Goal: Transaction & Acquisition: Purchase product/service

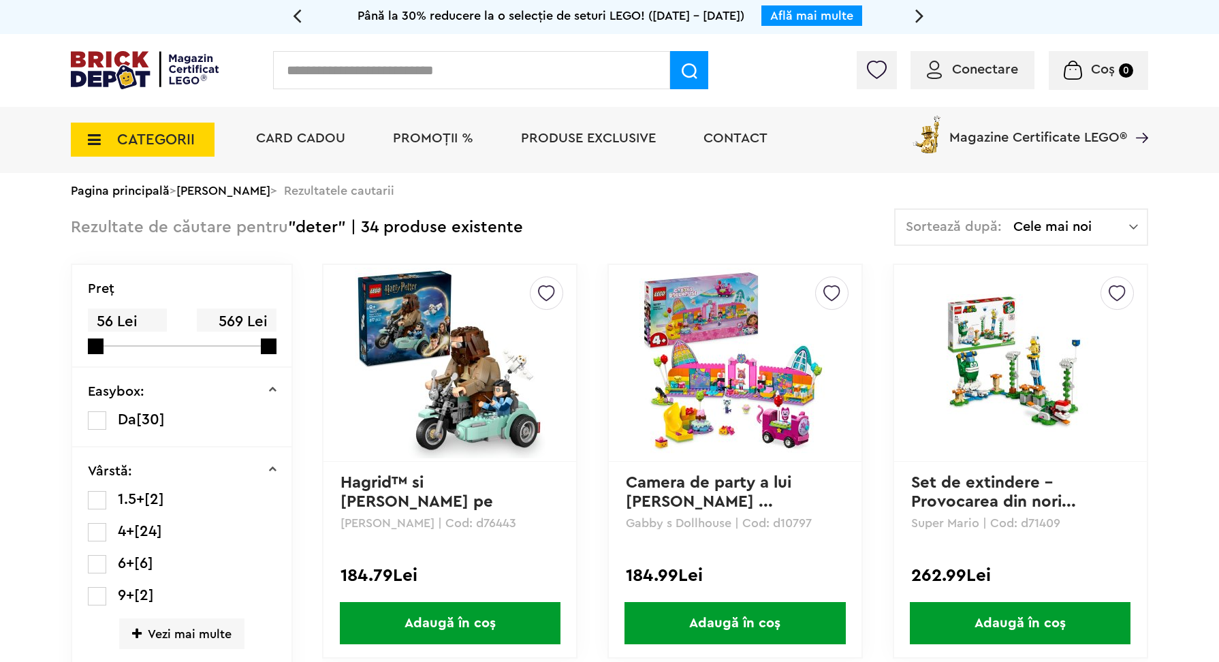
click at [992, 68] on span "Conectare" at bounding box center [985, 70] width 66 height 14
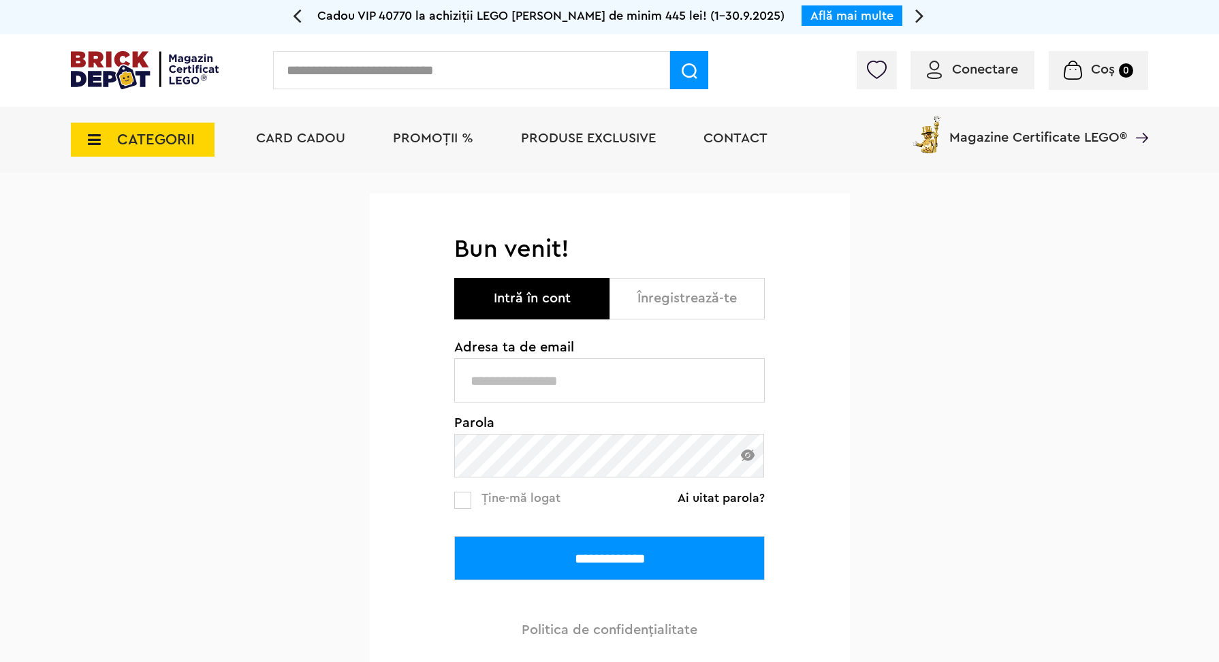
click at [542, 369] on input "text" at bounding box center [609, 380] width 311 height 44
type input "**********"
click at [551, 550] on input "**********" at bounding box center [609, 558] width 311 height 44
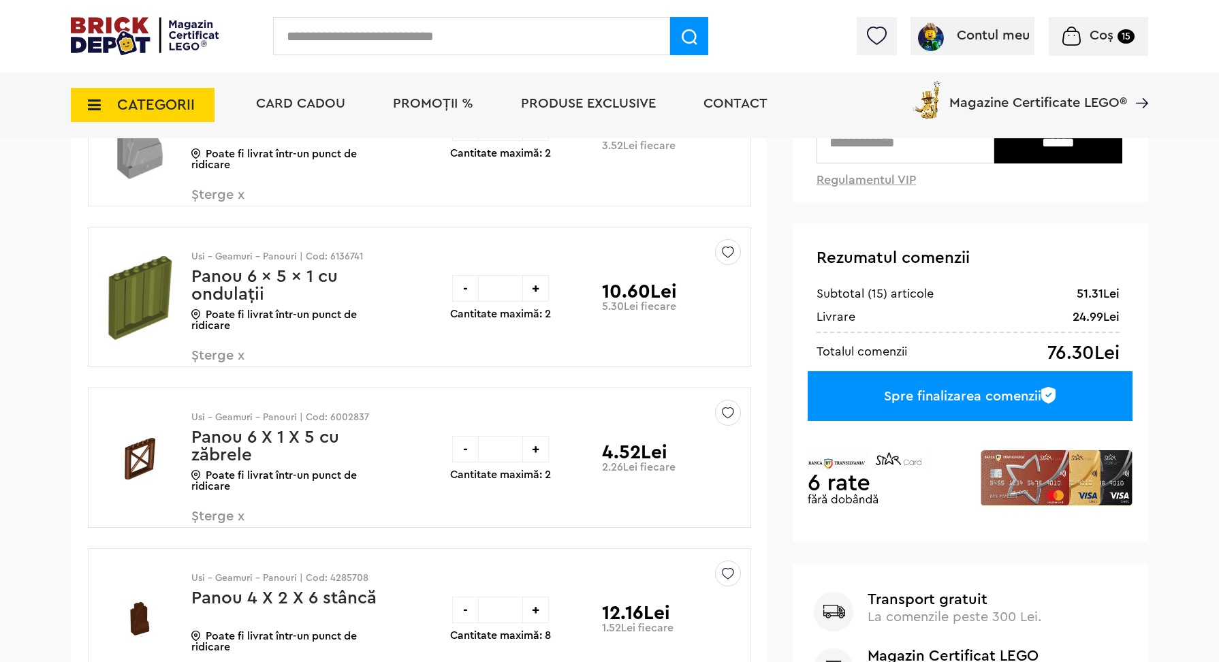
scroll to position [208, 0]
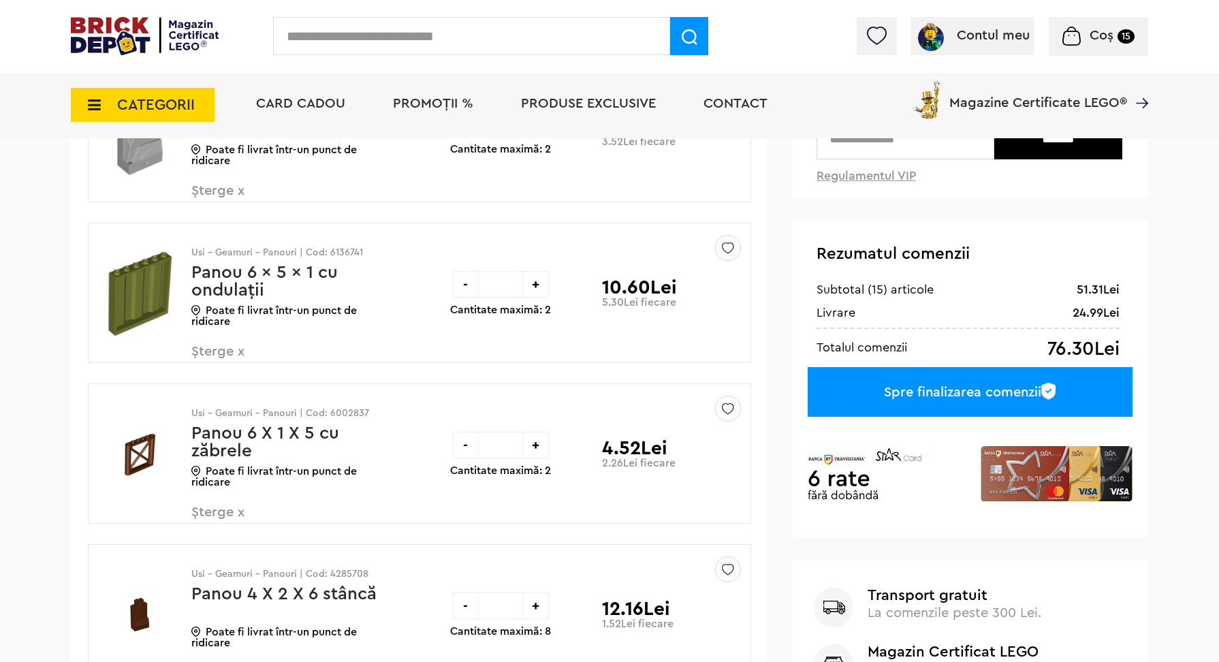
click at [215, 351] on span "Șterge x" at bounding box center [271, 359] width 160 height 29
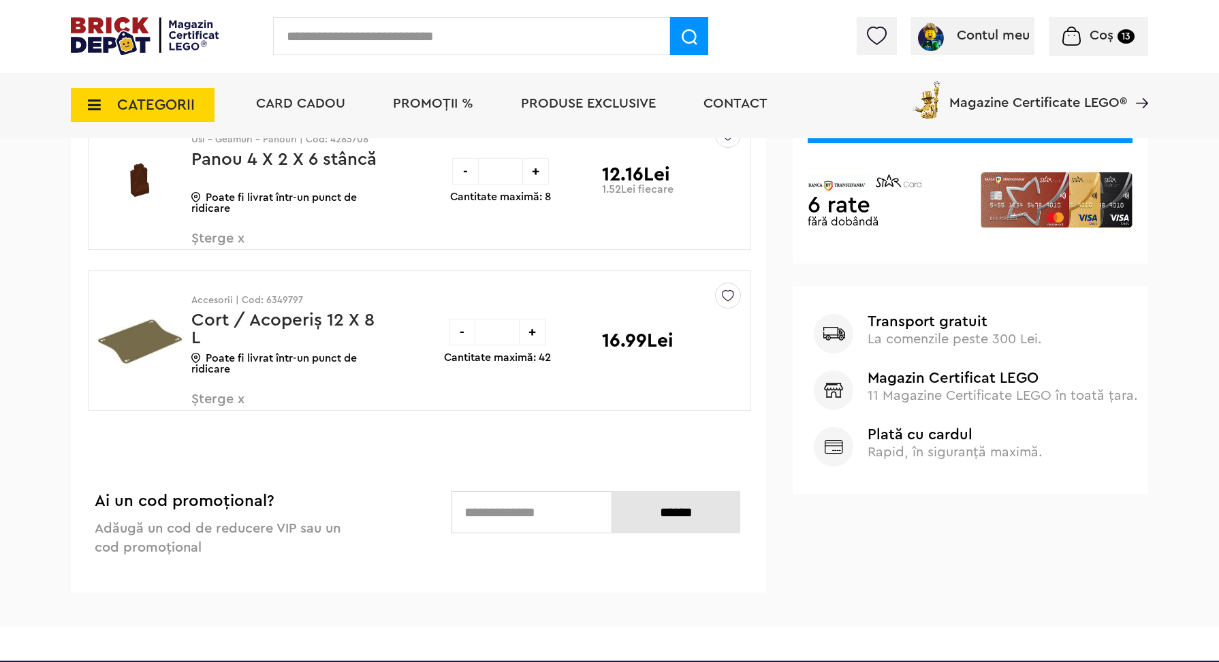
scroll to position [489, 0]
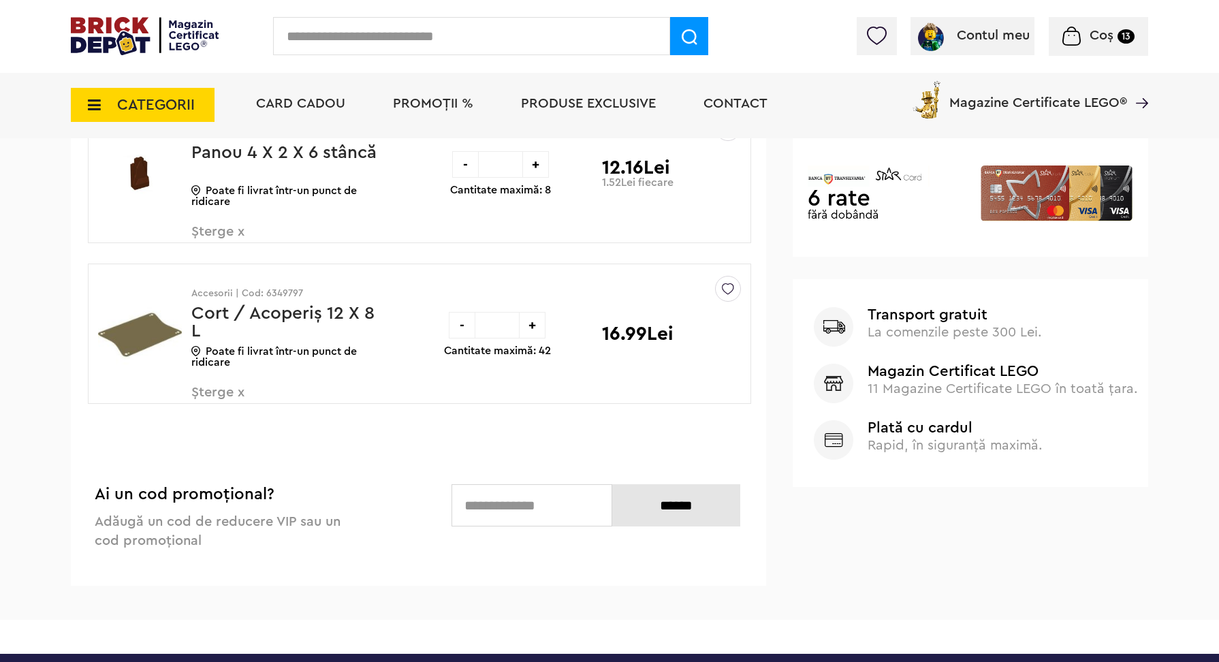
click at [225, 390] on span "Șterge x" at bounding box center [271, 400] width 160 height 29
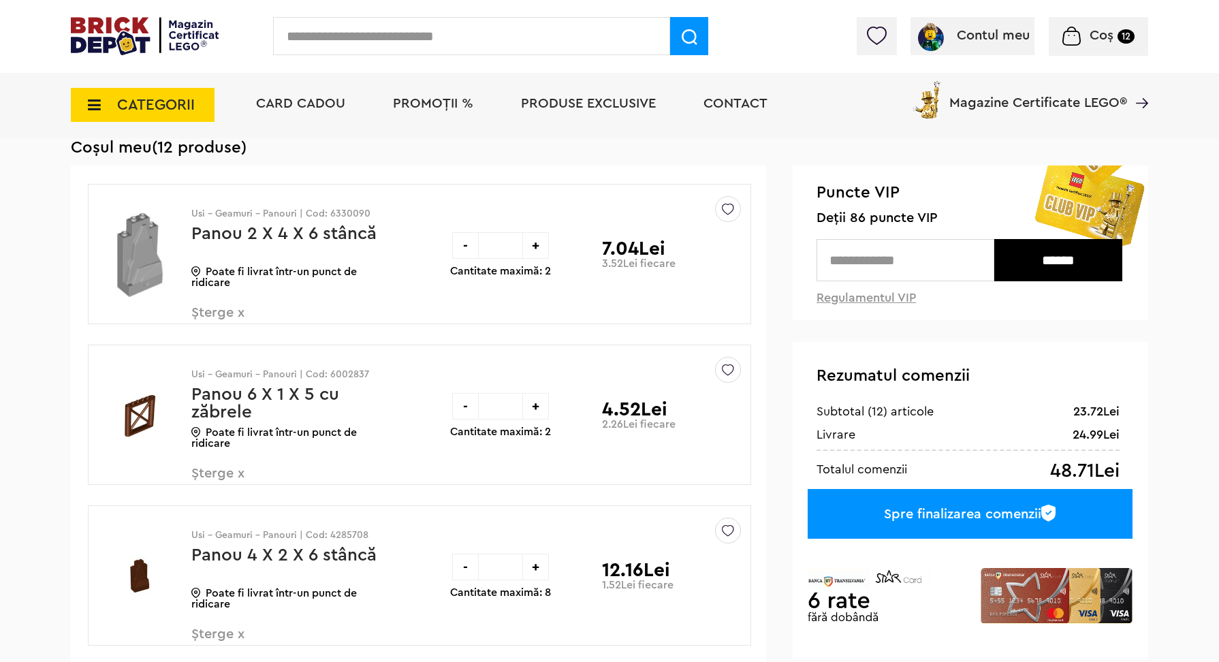
scroll to position [87, 0]
click at [91, 106] on icon at bounding box center [90, 104] width 21 height 15
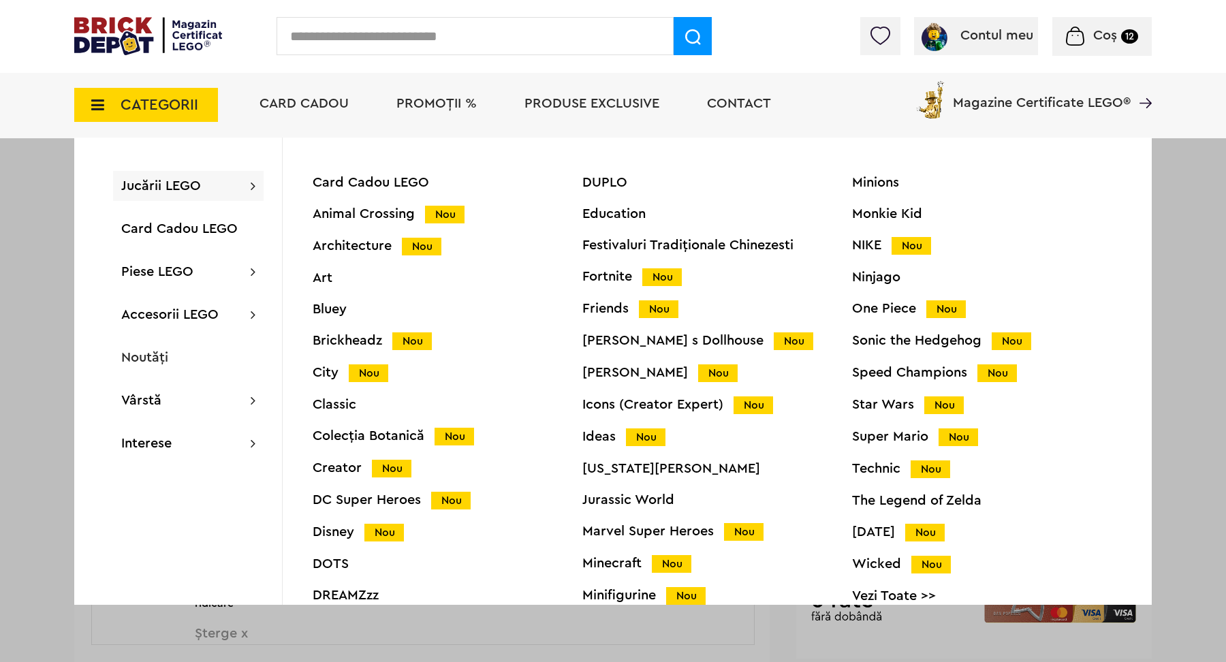
click at [592, 435] on div "Ideas Nou" at bounding box center [717, 437] width 270 height 14
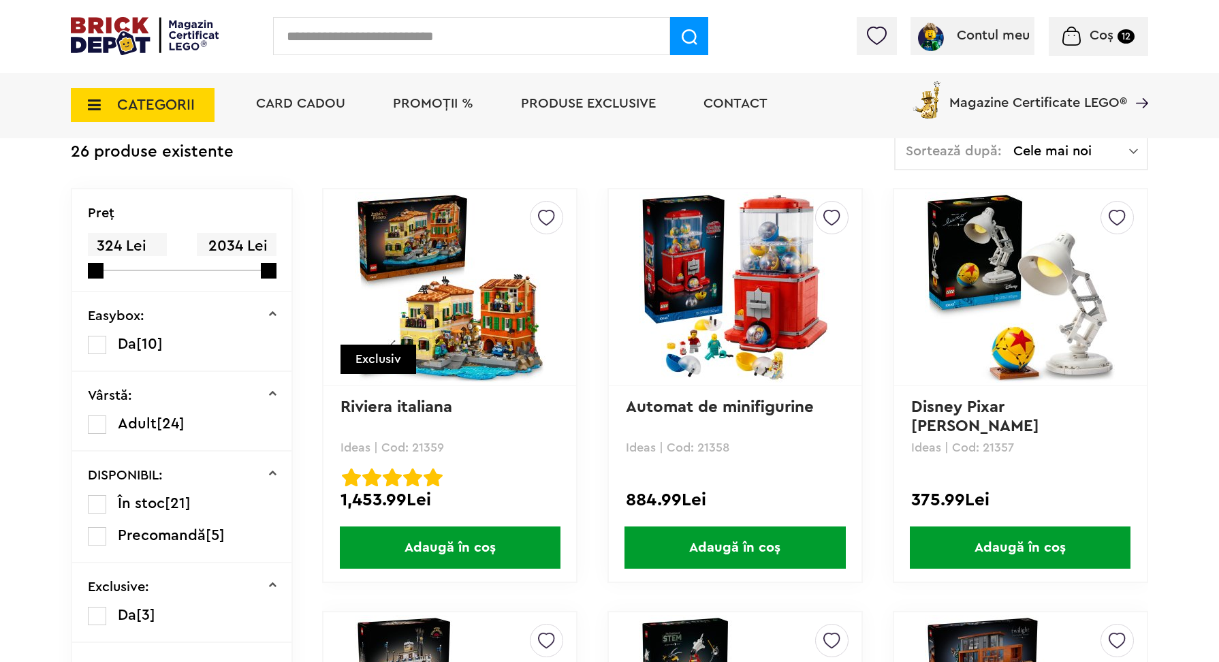
scroll to position [307, 0]
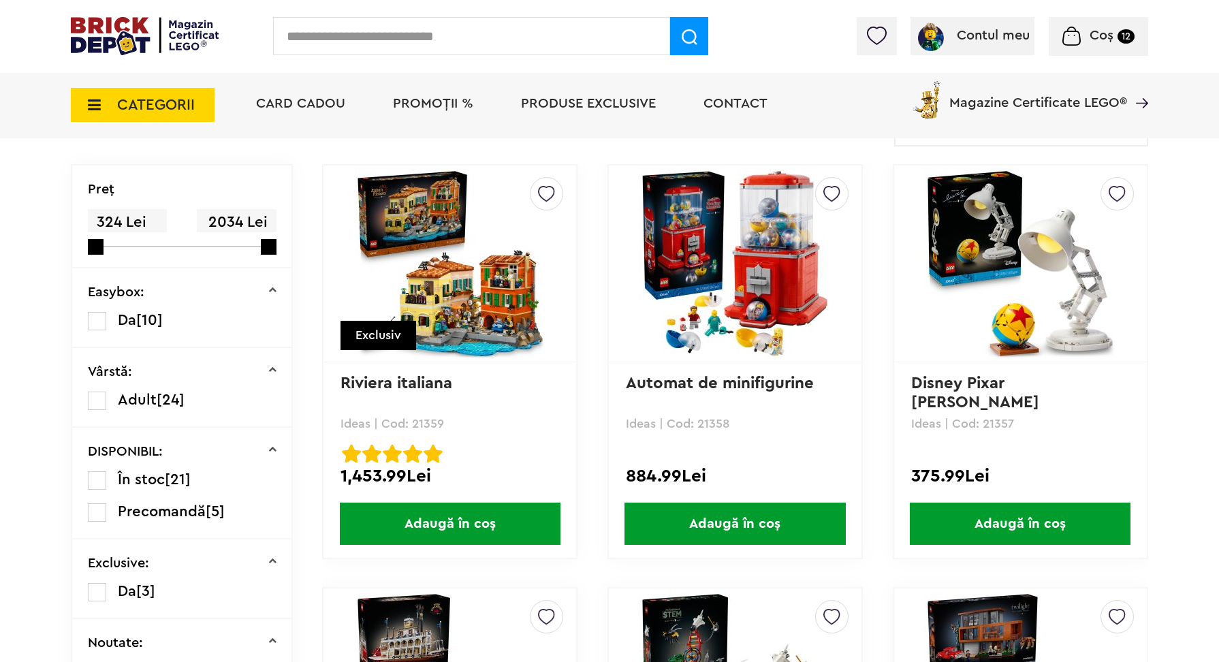
click at [448, 522] on span "Adaugă în coș" at bounding box center [450, 524] width 221 height 42
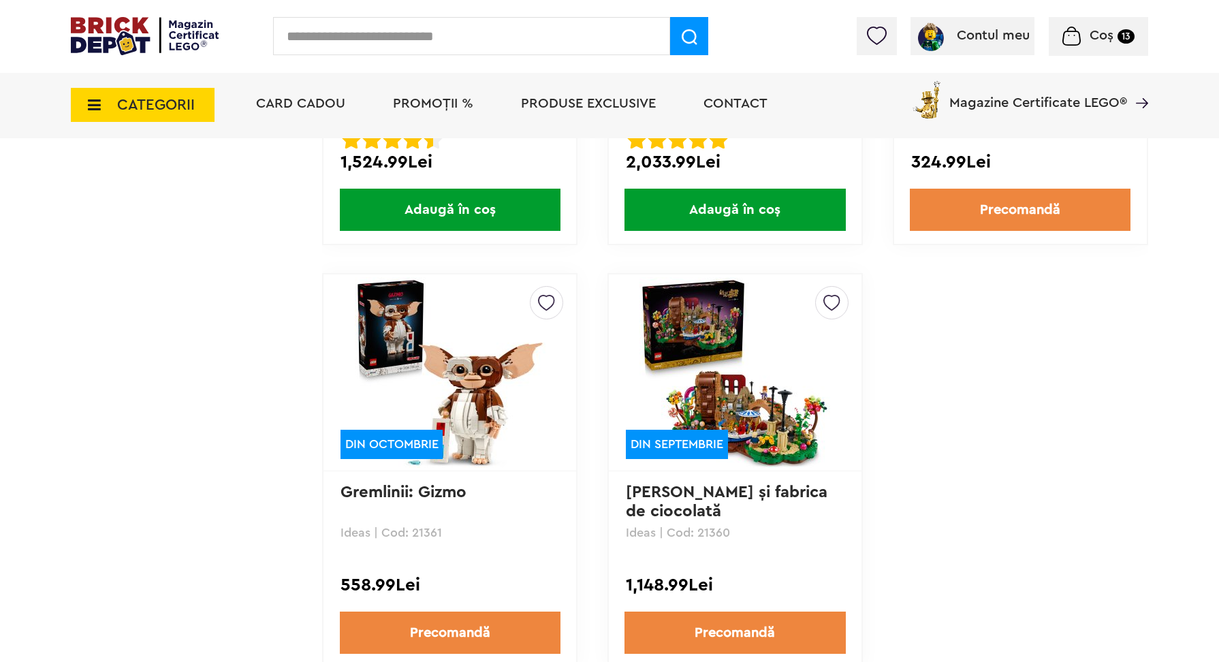
scroll to position [3641, 0]
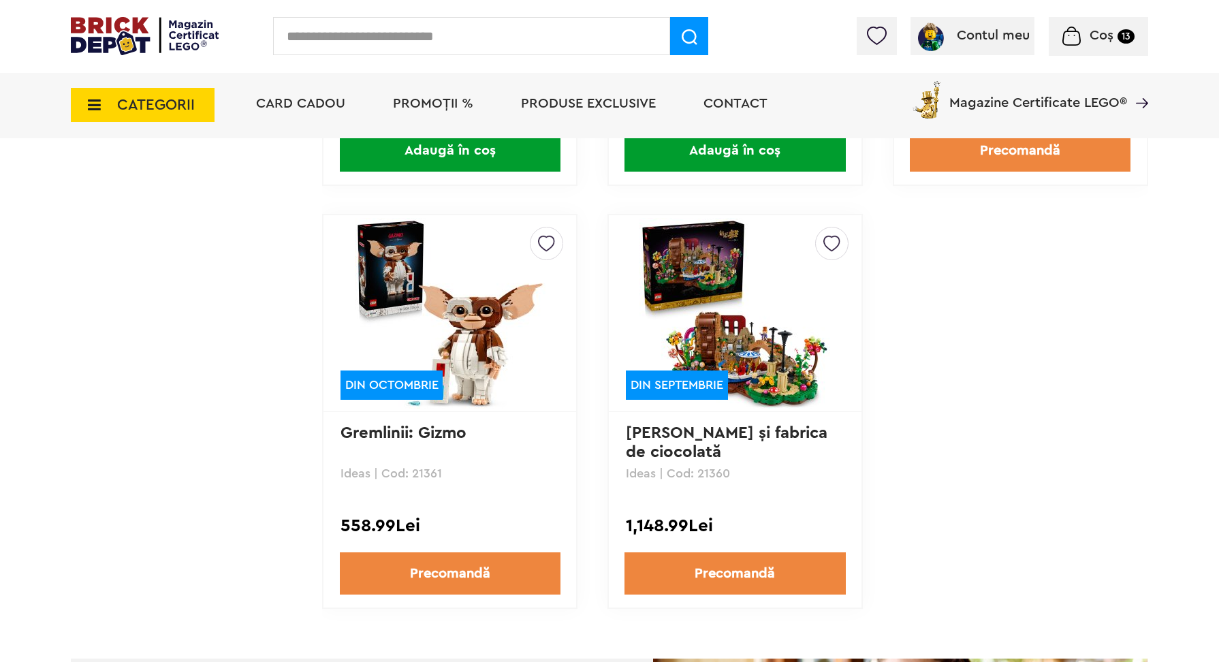
click at [725, 344] on img at bounding box center [735, 313] width 191 height 191
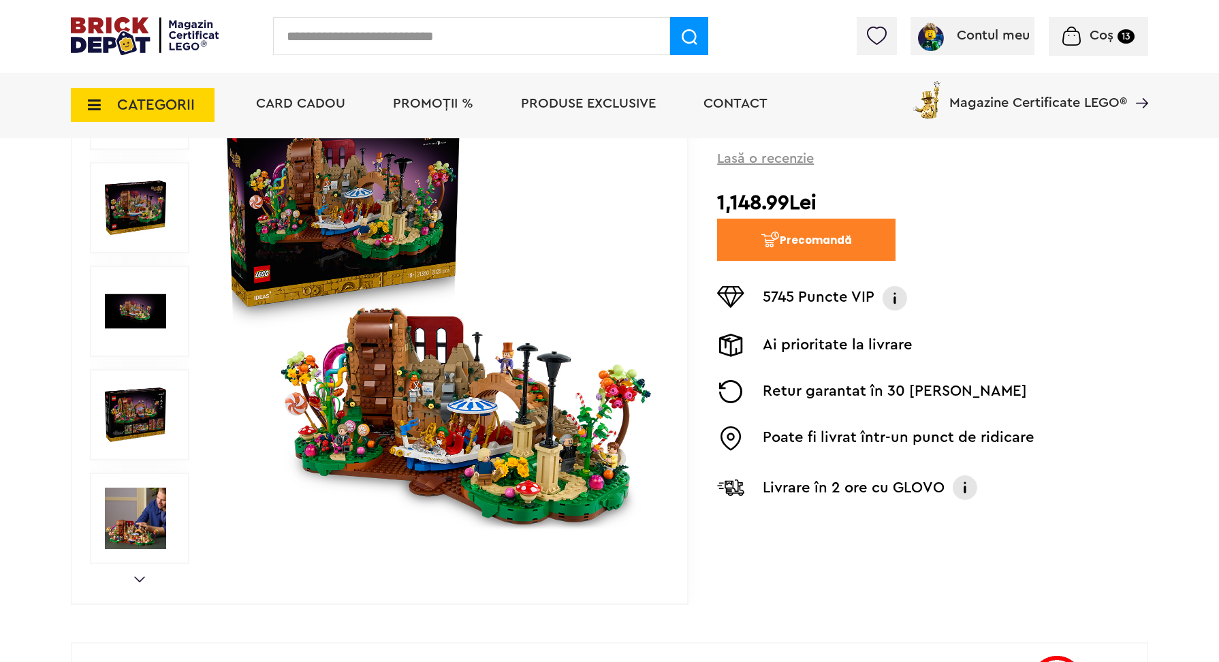
scroll to position [313, 0]
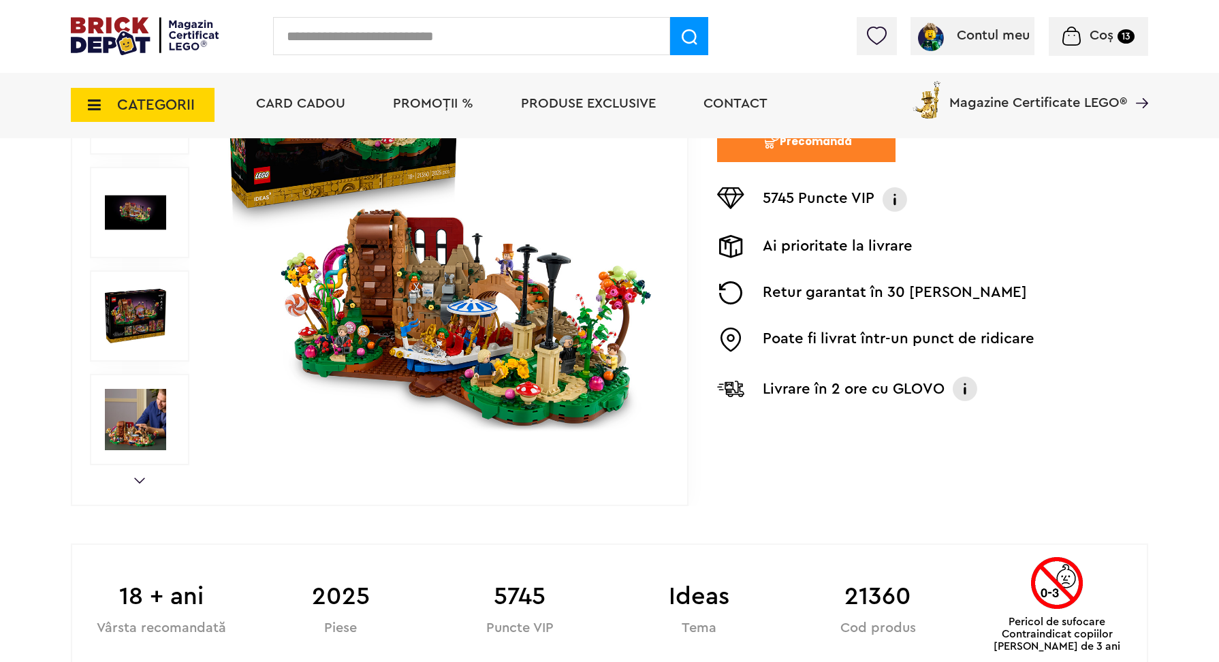
click at [140, 434] on img at bounding box center [135, 419] width 61 height 61
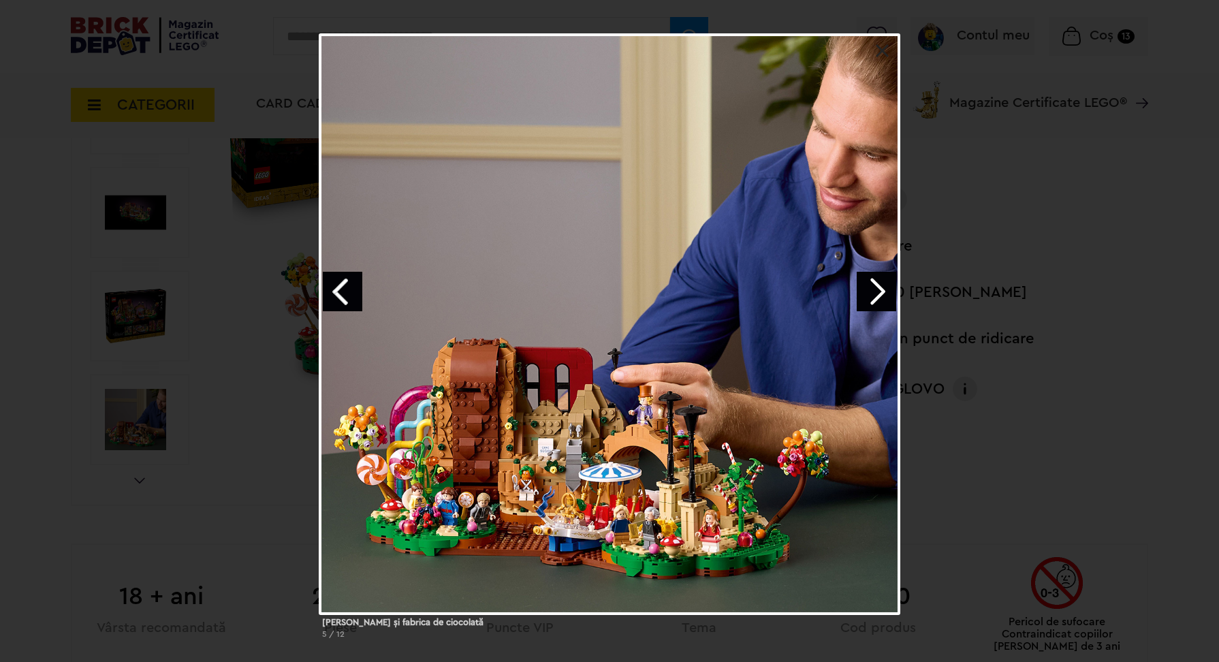
click at [614, 486] on div at bounding box center [609, 324] width 580 height 580
click at [1121, 168] on div "Willy Wonka şi fabrica de ciocolată 5 / 12" at bounding box center [609, 342] width 1219 height 616
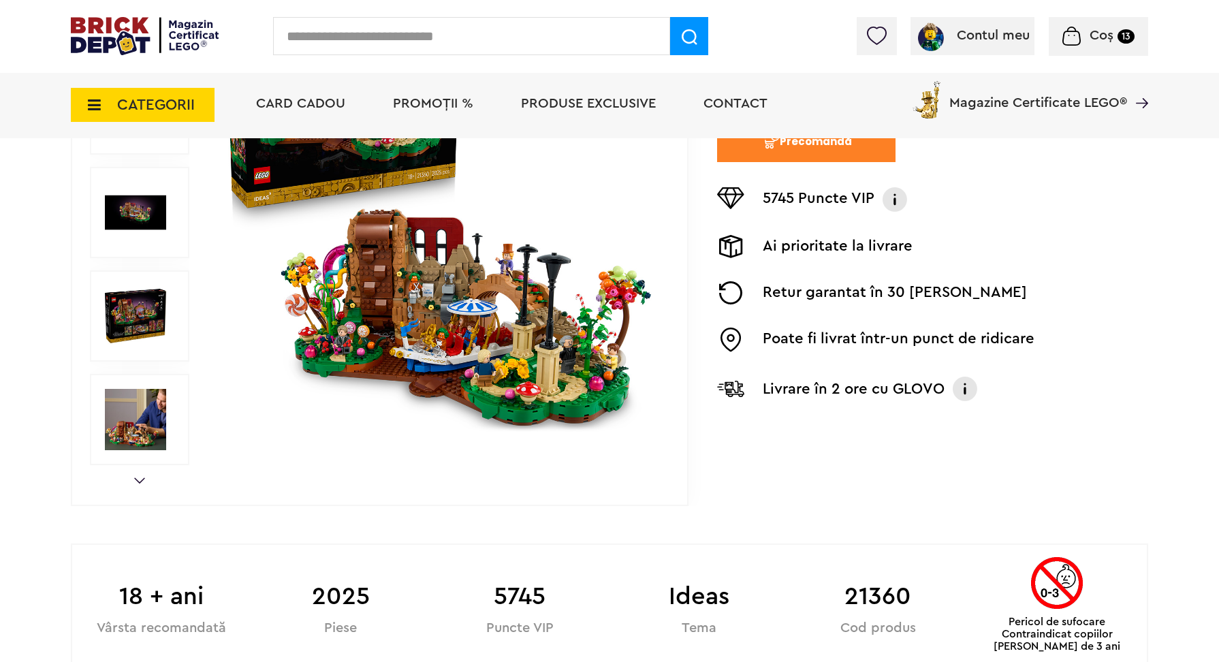
click at [84, 103] on icon at bounding box center [90, 104] width 21 height 15
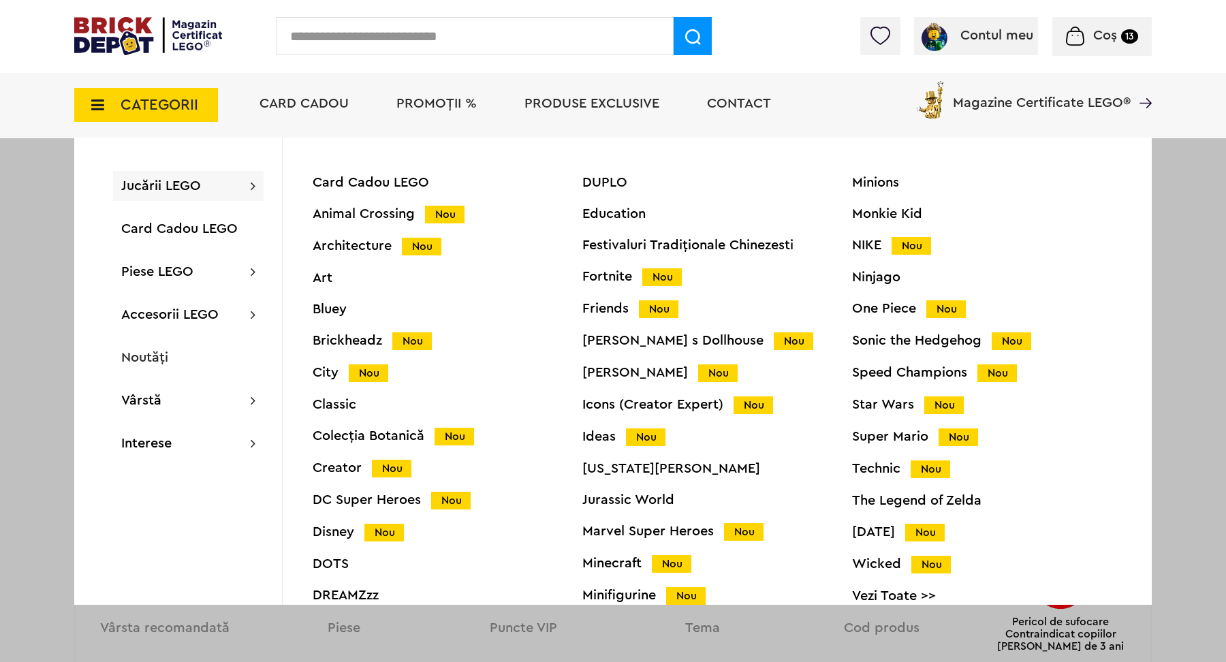
click at [638, 405] on div "Icons (Creator Expert) Nou" at bounding box center [717, 405] width 270 height 14
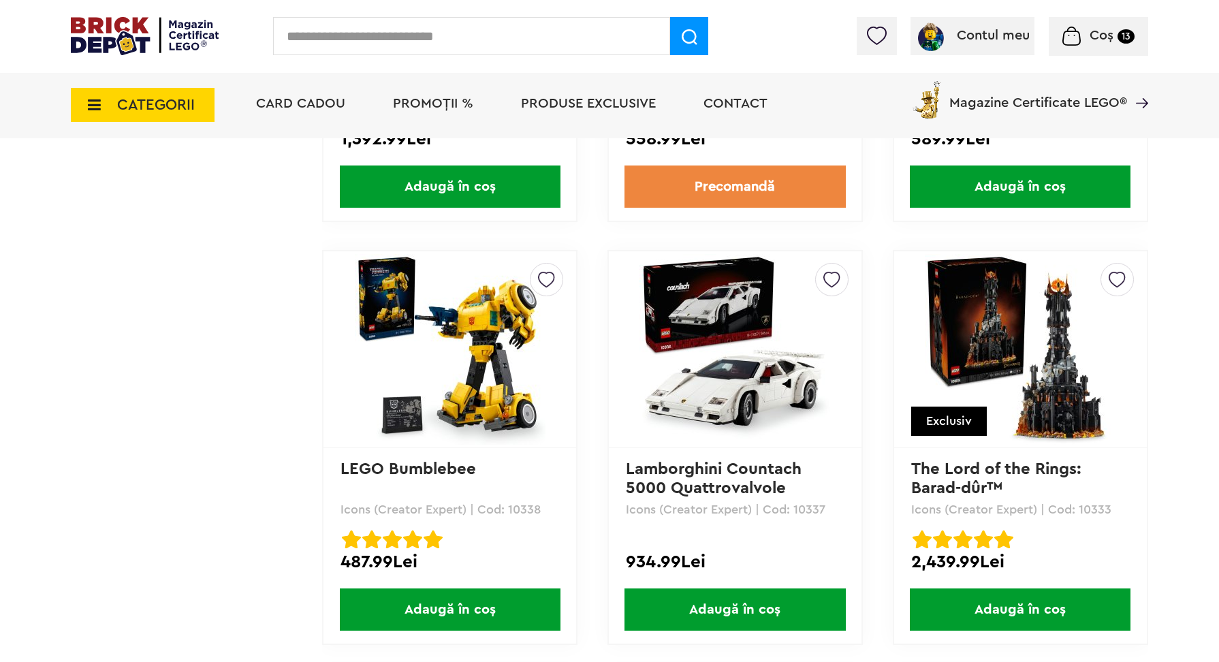
scroll to position [2776, 0]
